Goal: Connect with others: Connect with others

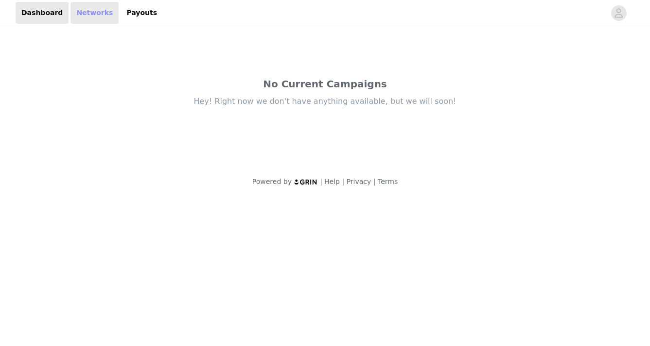
click at [83, 16] on link "Networks" at bounding box center [94, 13] width 48 height 22
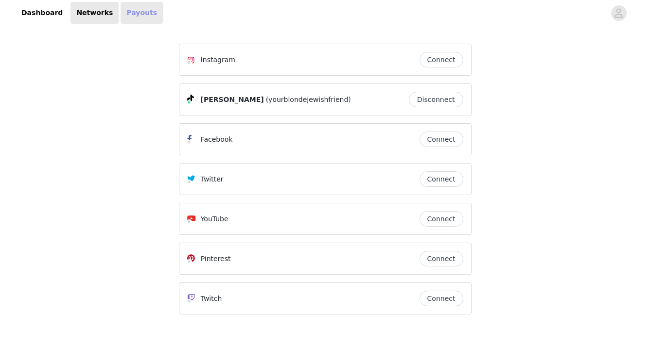
click at [131, 17] on link "Payouts" at bounding box center [142, 13] width 42 height 22
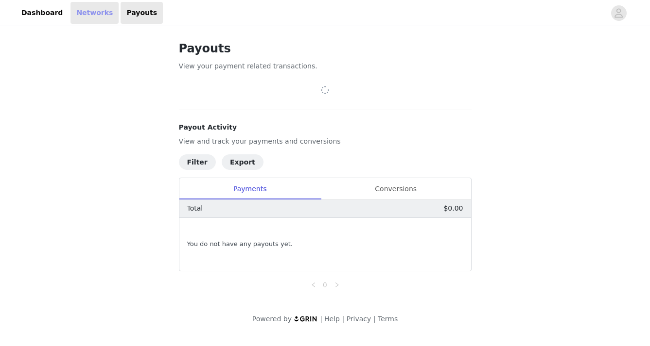
click at [101, 17] on link "Networks" at bounding box center [94, 13] width 48 height 22
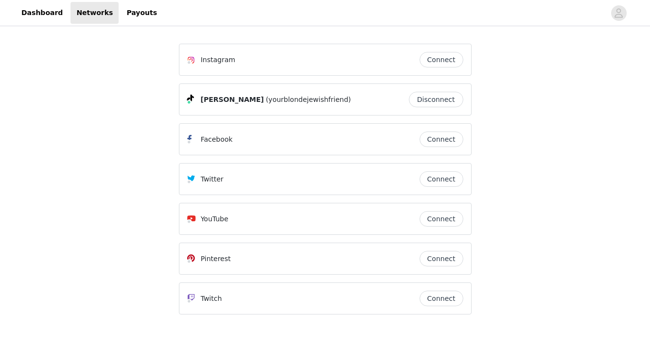
click at [443, 58] on button "Connect" at bounding box center [441, 60] width 44 height 16
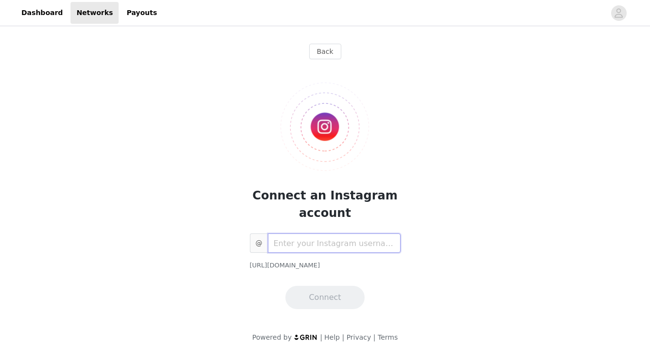
click at [322, 247] on input "text" at bounding box center [334, 243] width 133 height 19
type input "laurkagan"
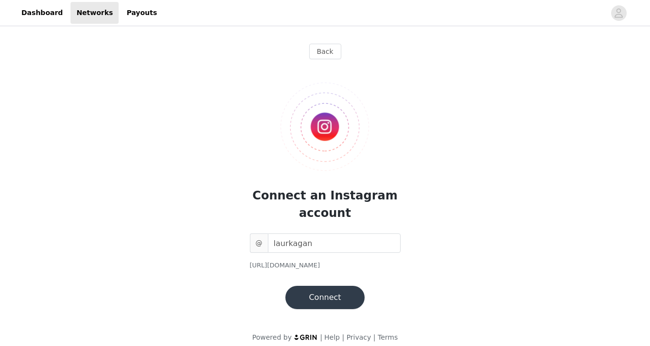
click at [325, 286] on button "Connect" at bounding box center [324, 297] width 79 height 23
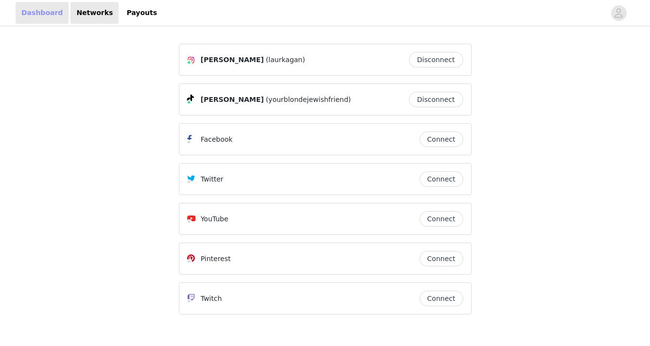
click at [47, 7] on link "Dashboard" at bounding box center [42, 13] width 53 height 22
